Goal: Transaction & Acquisition: Purchase product/service

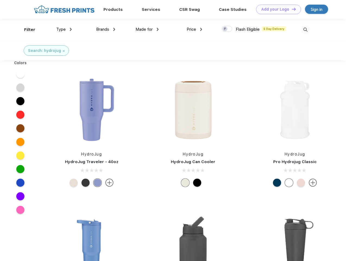
click at [277, 9] on link "Add your Logo Design Tool" at bounding box center [278, 10] width 45 height 10
click at [0, 0] on div "Design Tool" at bounding box center [0, 0] width 0 height 0
click at [291, 9] on link "Add your Logo Design Tool" at bounding box center [278, 10] width 45 height 10
click at [26, 30] on div "Filter" at bounding box center [29, 30] width 11 height 6
click at [64, 29] on span "Type" at bounding box center [61, 29] width 10 height 5
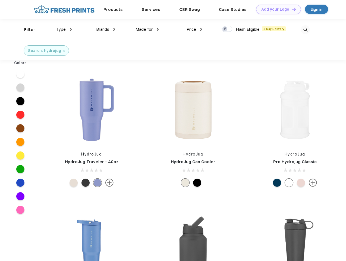
click at [106, 29] on span "Brands" at bounding box center [102, 29] width 13 height 5
click at [147, 29] on span "Made for" at bounding box center [144, 29] width 17 height 5
click at [195, 29] on span "Price" at bounding box center [192, 29] width 10 height 5
click at [227, 29] on div at bounding box center [227, 29] width 11 height 6
click at [225, 29] on input "checkbox" at bounding box center [224, 28] width 4 height 4
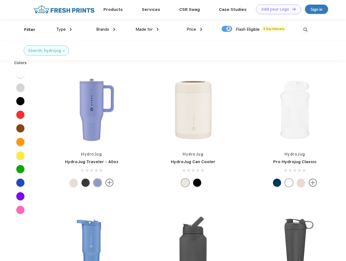
click at [305, 30] on img at bounding box center [305, 29] width 9 height 9
